Goal: Transaction & Acquisition: Purchase product/service

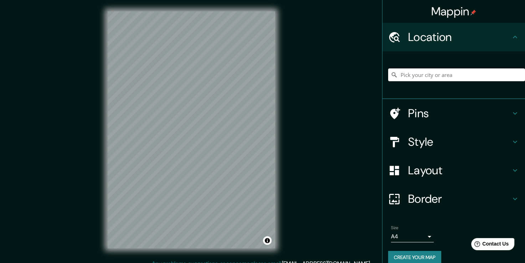
click at [445, 74] on input "Pick your city or area" at bounding box center [456, 74] width 137 height 13
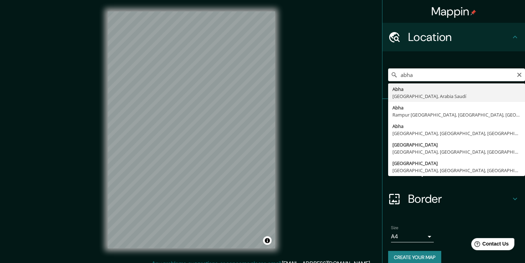
type input "Abha, [GEOGRAPHIC_DATA], [GEOGRAPHIC_DATA]"
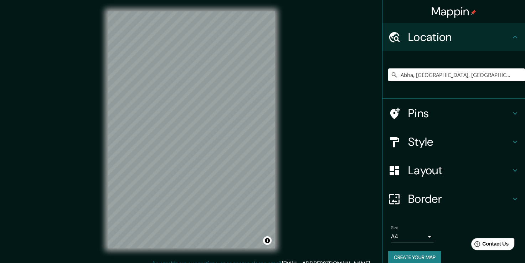
click at [466, 166] on h4 "Layout" at bounding box center [459, 170] width 103 height 14
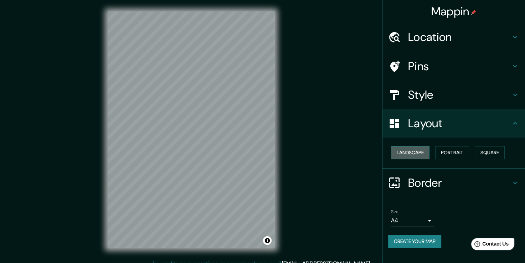
click at [419, 152] on button "Landscape" at bounding box center [410, 152] width 39 height 13
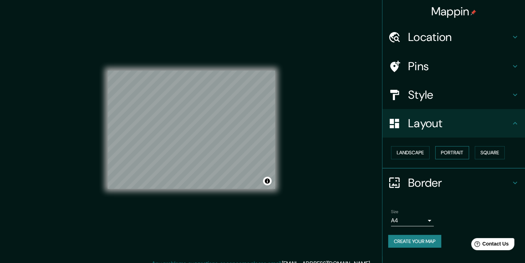
click at [453, 153] on button "Portrait" at bounding box center [452, 152] width 34 height 13
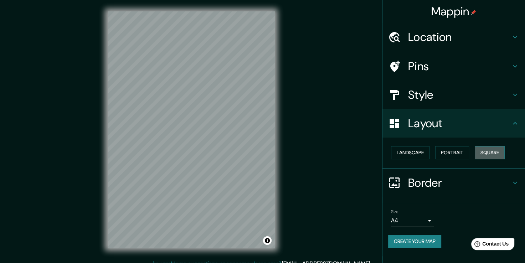
click at [484, 153] on button "Square" at bounding box center [490, 152] width 30 height 13
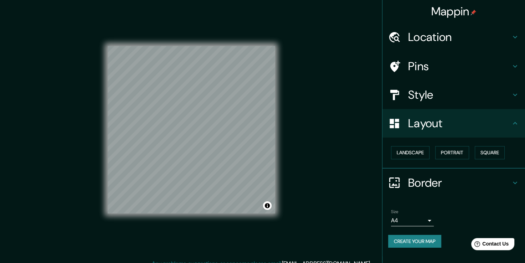
click at [353, 189] on div "Mappin Location [GEOGRAPHIC_DATA], [GEOGRAPHIC_DATA], [GEOGRAPHIC_DATA] Saudí P…" at bounding box center [262, 135] width 525 height 271
click at [461, 92] on h4 "Style" at bounding box center [459, 95] width 103 height 14
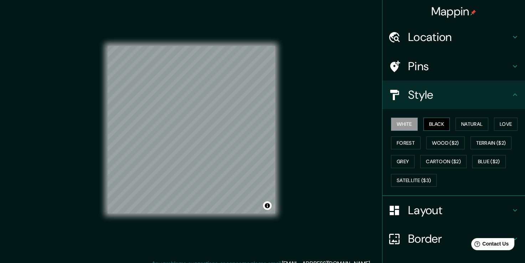
click at [433, 121] on button "Black" at bounding box center [437, 124] width 27 height 13
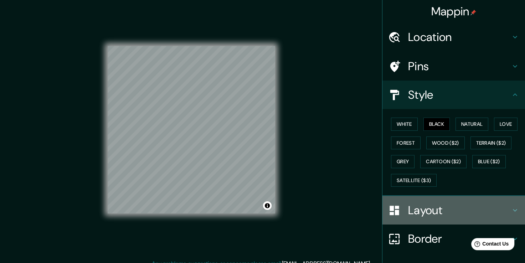
click at [449, 213] on h4 "Layout" at bounding box center [459, 210] width 103 height 14
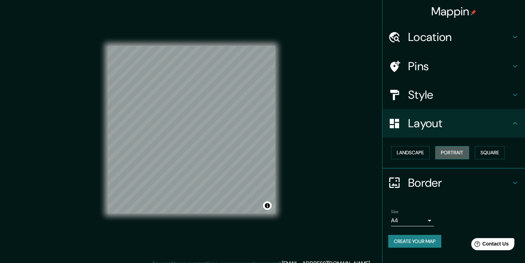
click at [445, 148] on button "Portrait" at bounding box center [452, 152] width 34 height 13
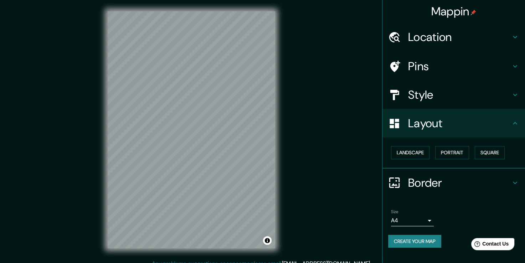
scroll to position [8, 0]
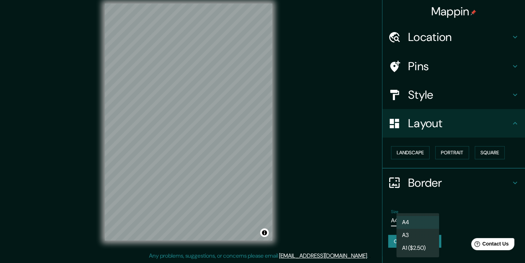
click at [426, 218] on body "Mappin Location [GEOGRAPHIC_DATA], [GEOGRAPHIC_DATA], [GEOGRAPHIC_DATA] Saudí P…" at bounding box center [262, 123] width 525 height 263
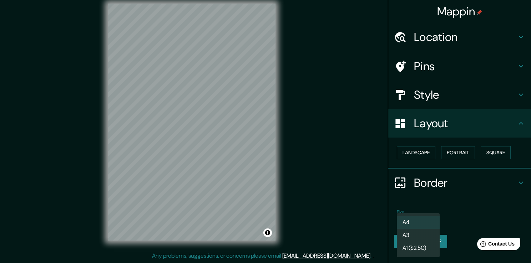
click at [455, 219] on div at bounding box center [265, 131] width 531 height 263
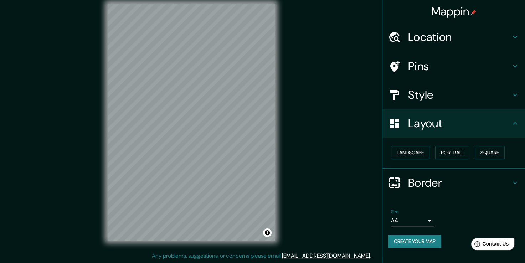
click at [448, 63] on h4 "Pins" at bounding box center [459, 66] width 103 height 14
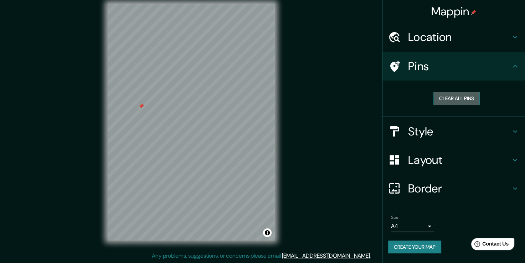
click at [458, 96] on button "Clear all pins" at bounding box center [457, 98] width 46 height 13
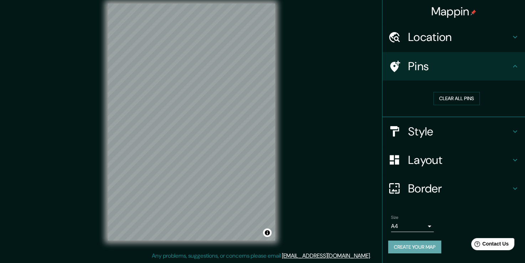
click at [408, 246] on button "Create your map" at bounding box center [414, 247] width 53 height 13
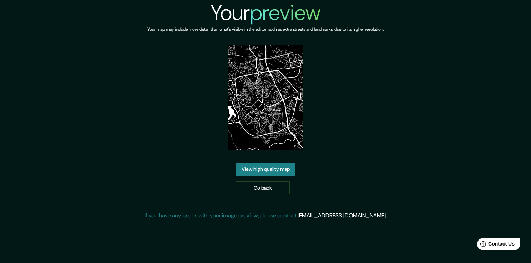
click at [254, 172] on link "View high quality map" at bounding box center [266, 169] width 60 height 13
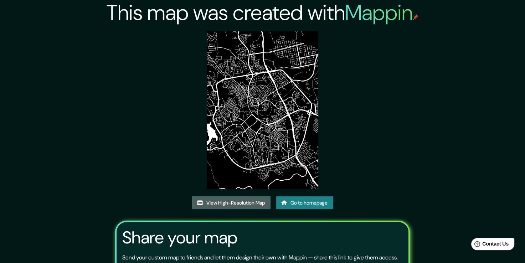
click at [221, 203] on link "View High-Resolution Map" at bounding box center [231, 203] width 78 height 13
